Goal: Information Seeking & Learning: Learn about a topic

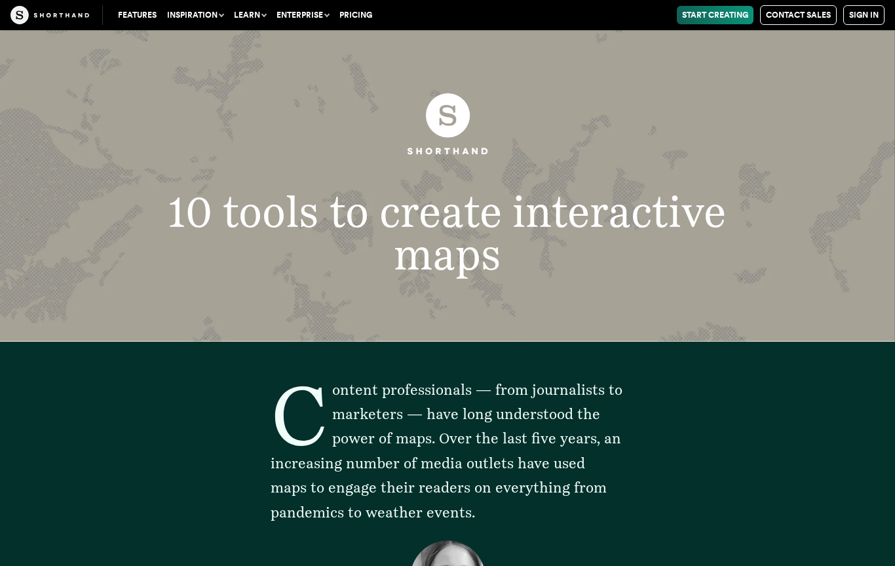
click at [75, 9] on img at bounding box center [49, 15] width 79 height 18
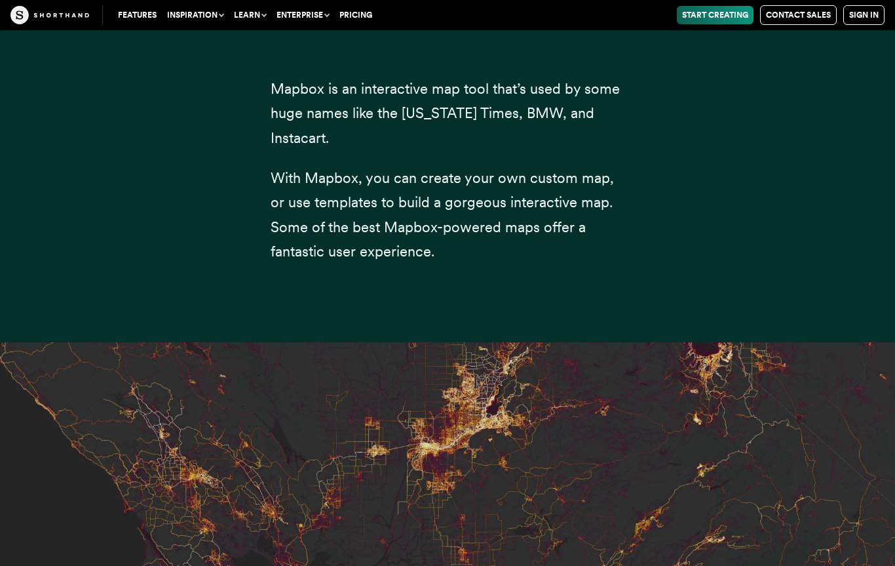
click at [377, 18] on span "Mapbox" at bounding box center [343, 1] width 108 height 35
